Goal: Task Accomplishment & Management: Complete application form

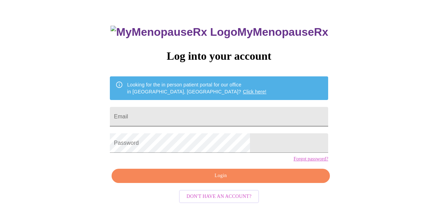
scroll to position [32, 0]
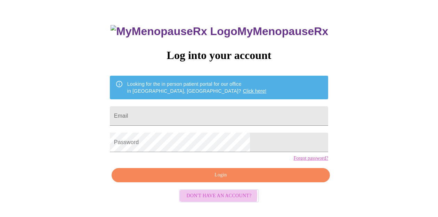
click at [215, 201] on span "Don't have an account?" at bounding box center [219, 196] width 65 height 9
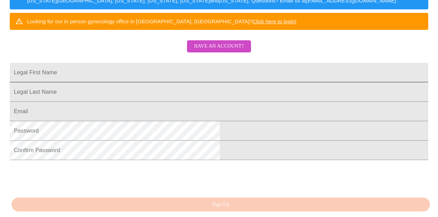
scroll to position [127, 0]
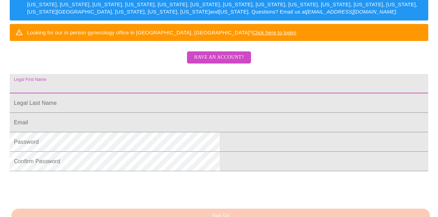
click at [128, 94] on input "Legal First Name" at bounding box center [219, 83] width 419 height 19
type input "[PERSON_NAME]"
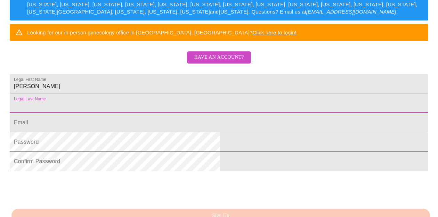
click at [124, 113] on input "Legal First Name" at bounding box center [219, 103] width 419 height 19
type input "Dembitz"
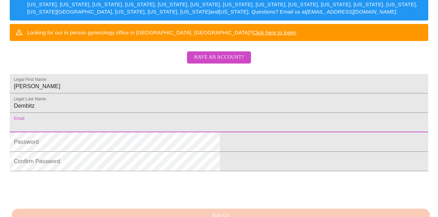
click at [123, 132] on input "Legal First Name" at bounding box center [219, 122] width 419 height 19
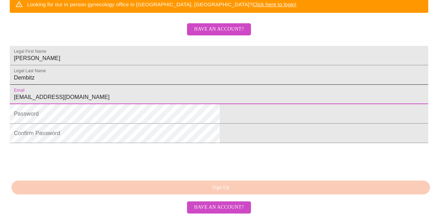
scroll to position [157, 0]
type input "[EMAIL_ADDRESS][DOMAIN_NAME]"
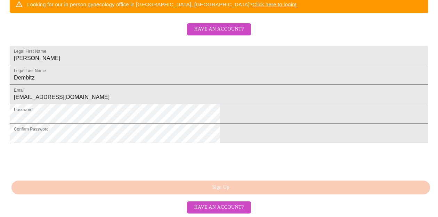
scroll to position [208, 0]
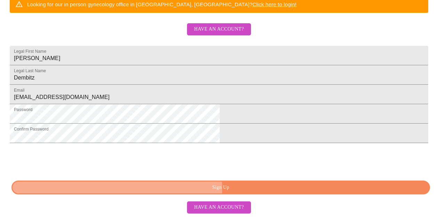
click at [182, 189] on span "Sign Up" at bounding box center [220, 188] width 403 height 9
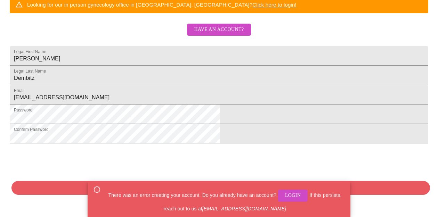
scroll to position [206, 0]
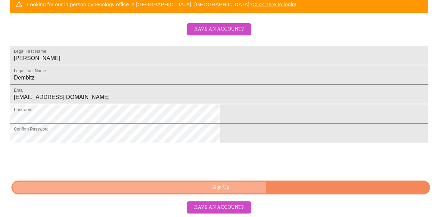
click at [243, 192] on span "Sign Up" at bounding box center [220, 188] width 403 height 9
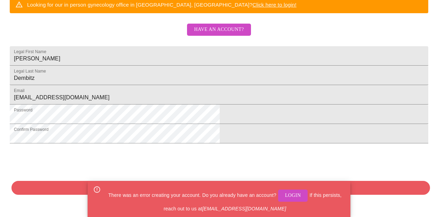
click at [290, 194] on span "Login" at bounding box center [293, 196] width 16 height 9
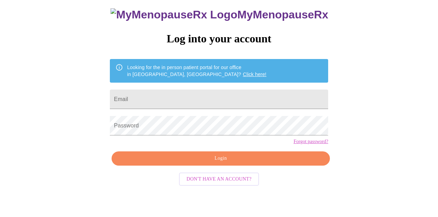
scroll to position [32, 0]
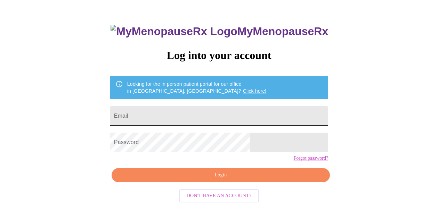
click at [168, 114] on input "Email" at bounding box center [219, 115] width 218 height 19
type input "[EMAIL_ADDRESS][DOMAIN_NAME]"
click at [149, 134] on form "Password" at bounding box center [219, 142] width 218 height 26
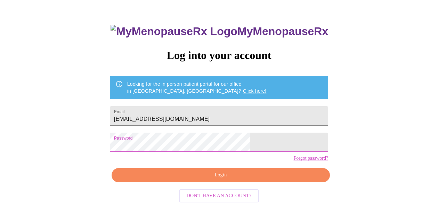
click at [194, 180] on span "Login" at bounding box center [221, 175] width 202 height 9
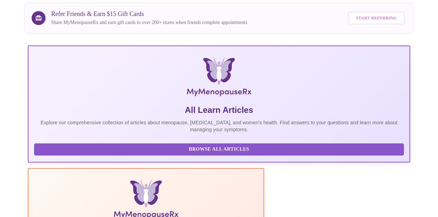
scroll to position [87, 0]
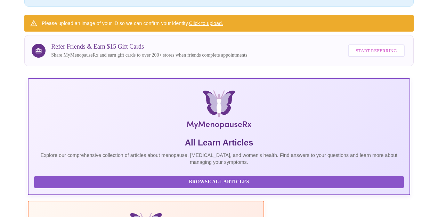
click at [212, 21] on link "Click to upload." at bounding box center [206, 24] width 34 height 6
